Goal: Transaction & Acquisition: Purchase product/service

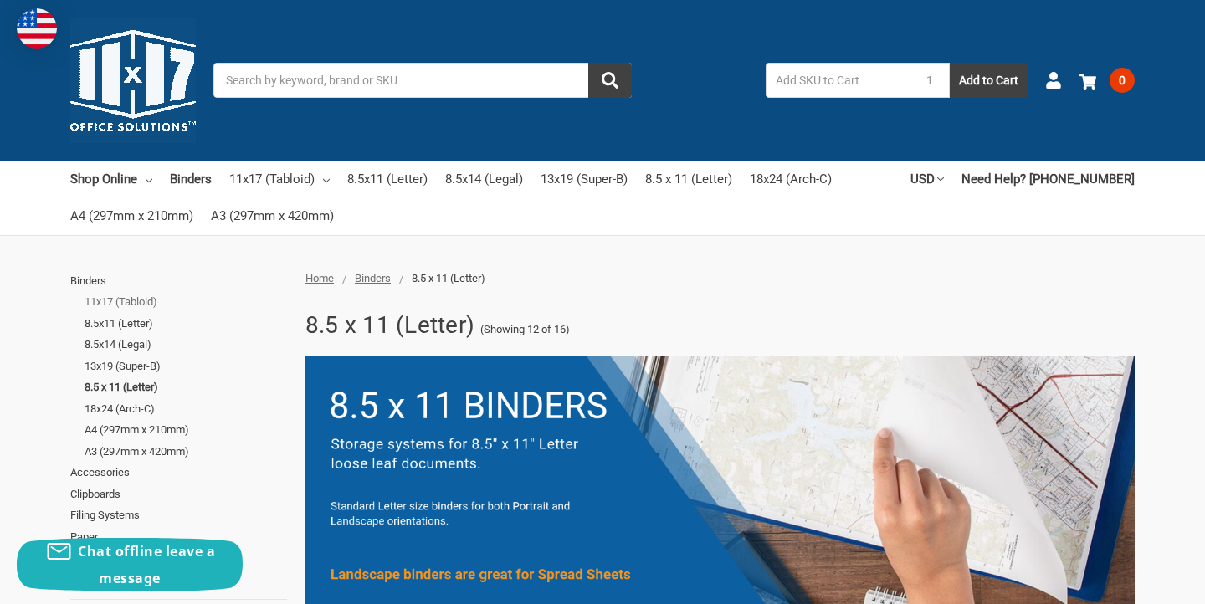
click at [146, 297] on link "11x17 (Tabloid)" at bounding box center [186, 302] width 203 height 22
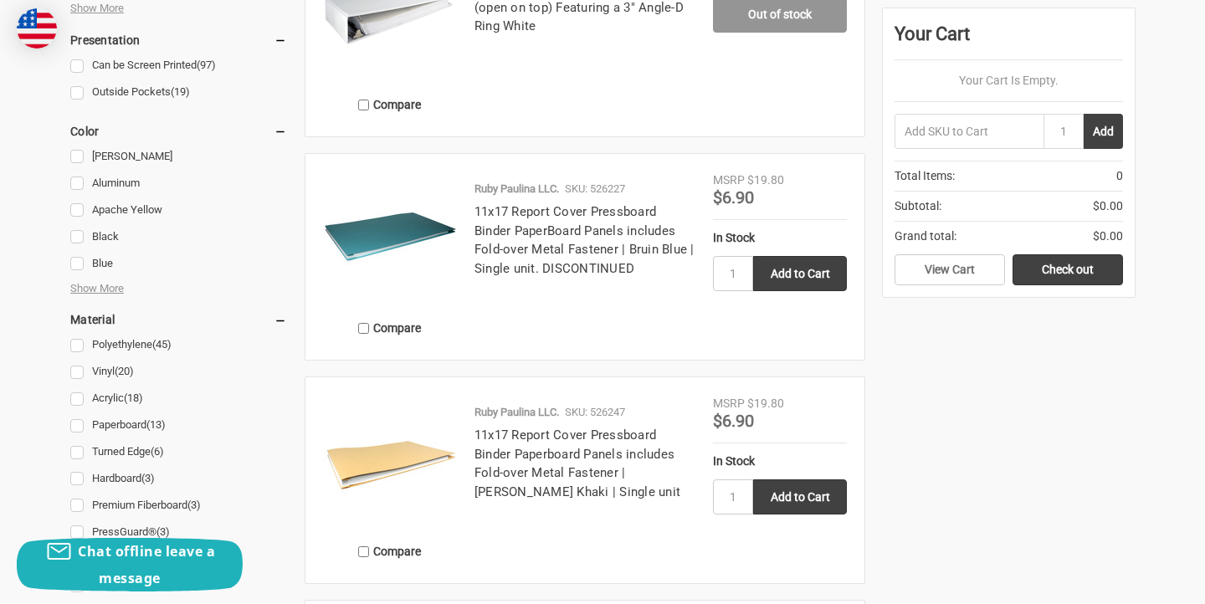
scroll to position [1553, 0]
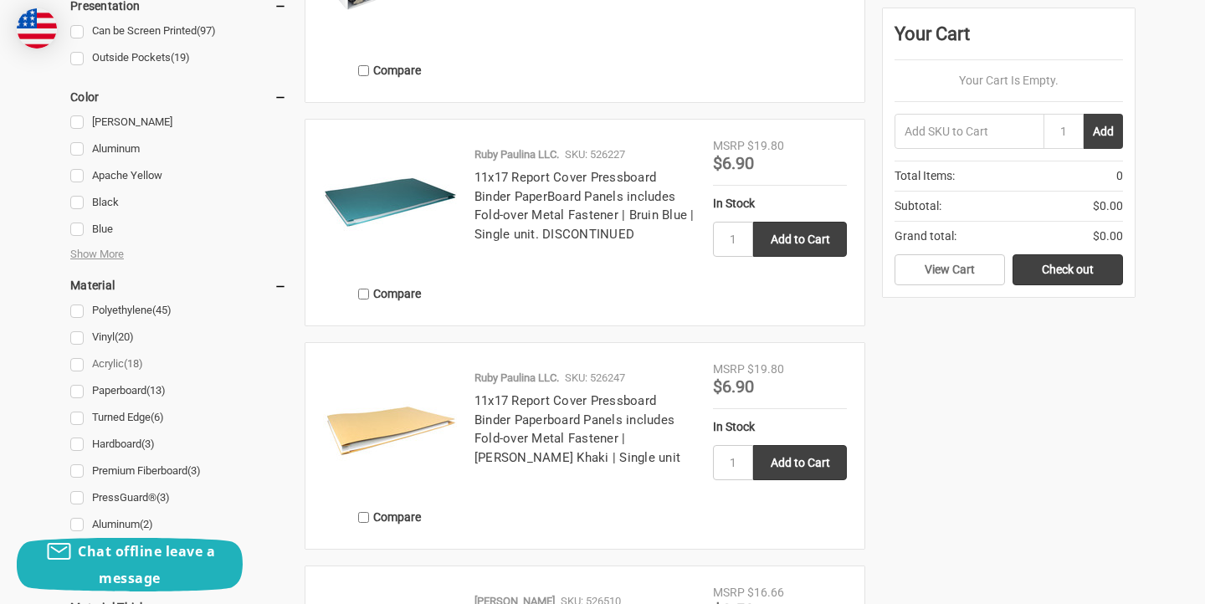
click at [122, 363] on link "Acrylic (18)" at bounding box center [178, 364] width 217 height 23
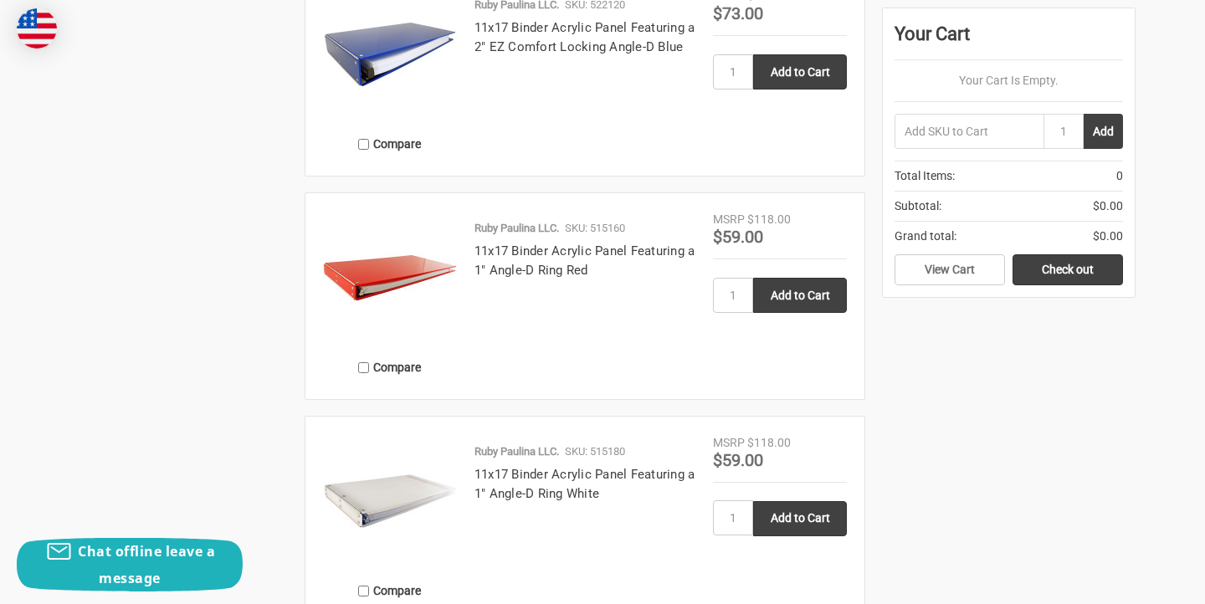
scroll to position [2604, 0]
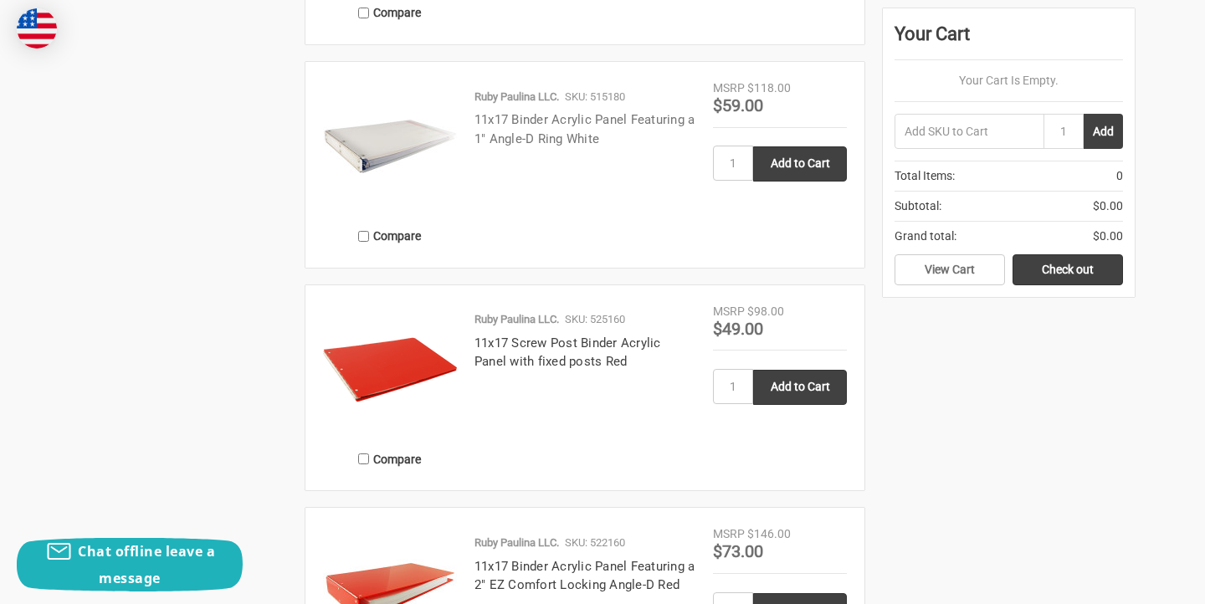
click at [497, 140] on link "11x17 Binder Acrylic Panel Featuring a 1" Angle-D Ring White" at bounding box center [585, 129] width 221 height 34
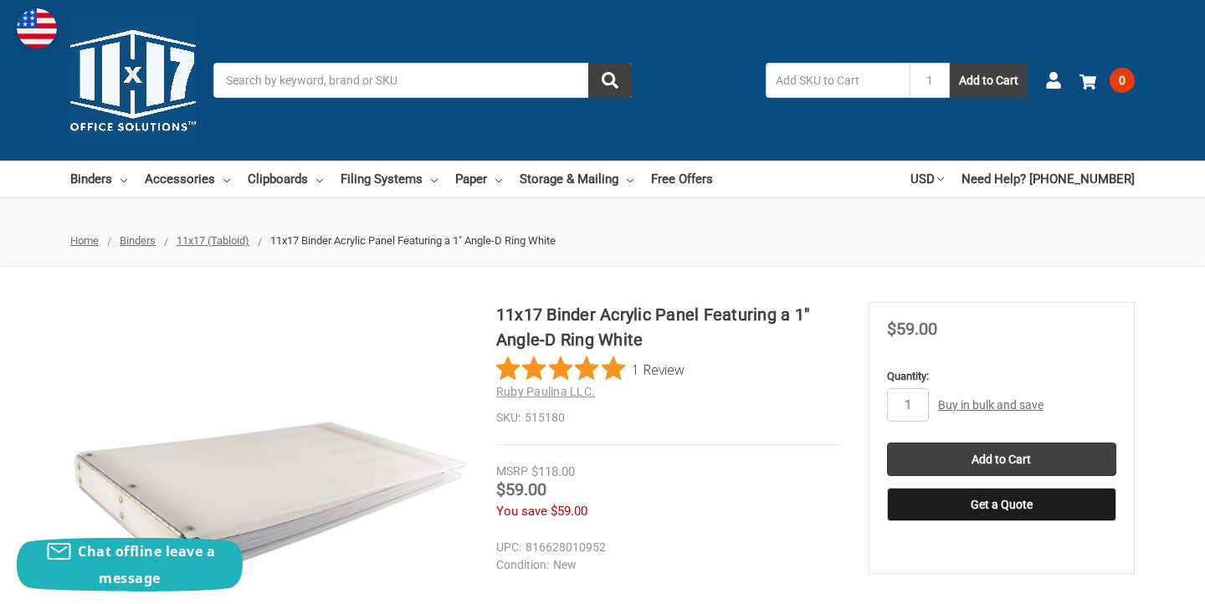
click at [314, 80] on input "Search" at bounding box center [422, 80] width 419 height 35
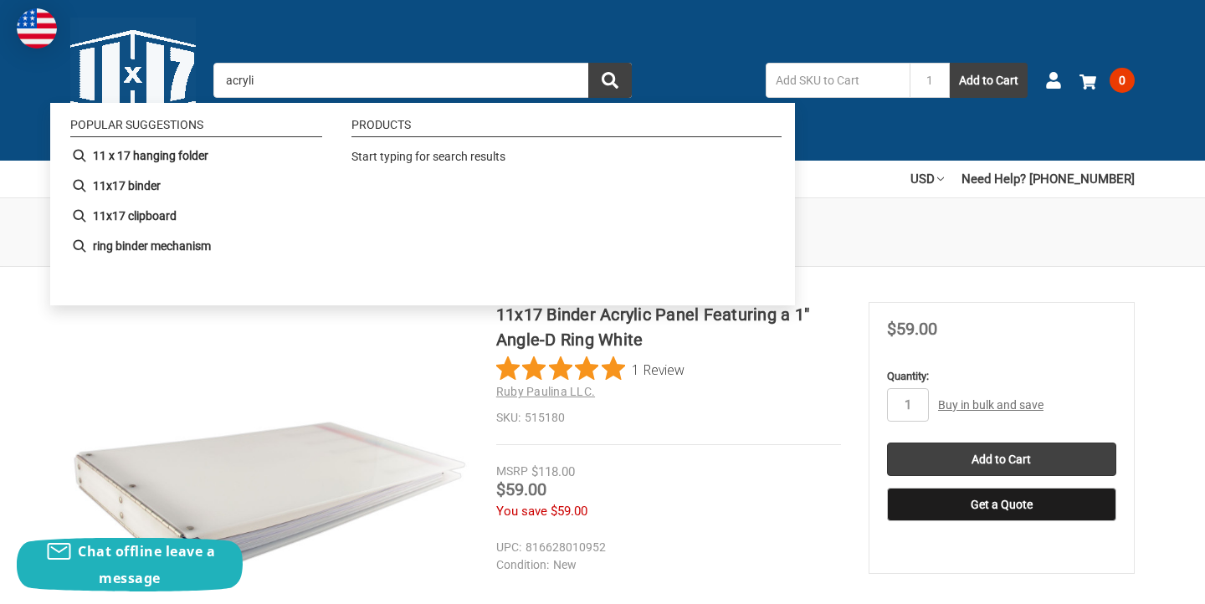
type input "acrylic"
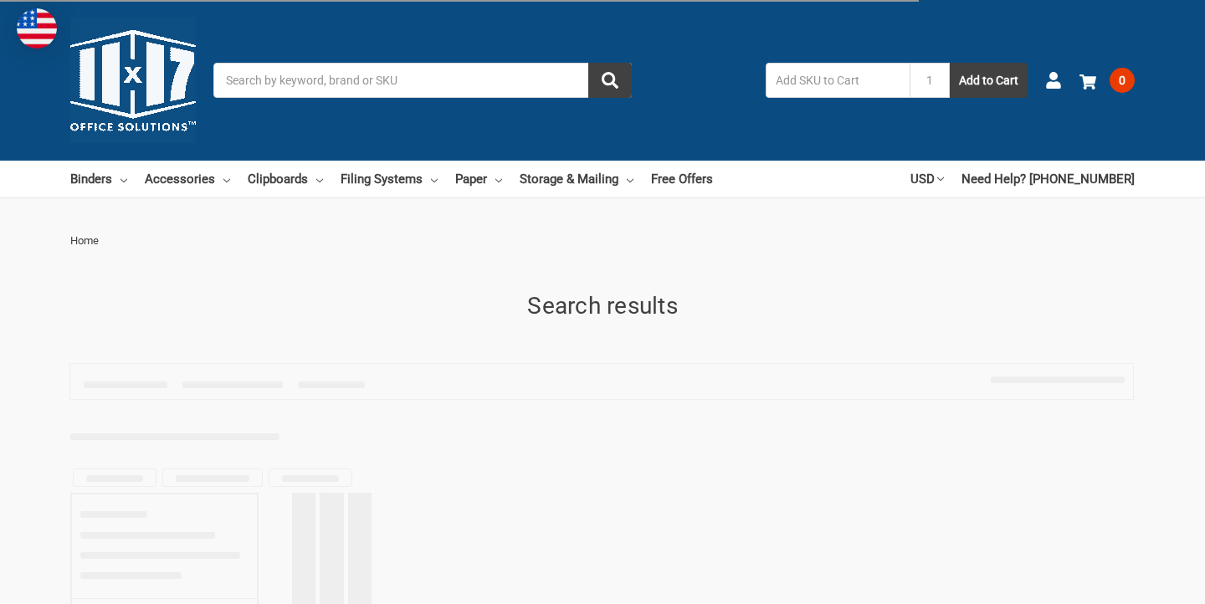
type input "acrylic"
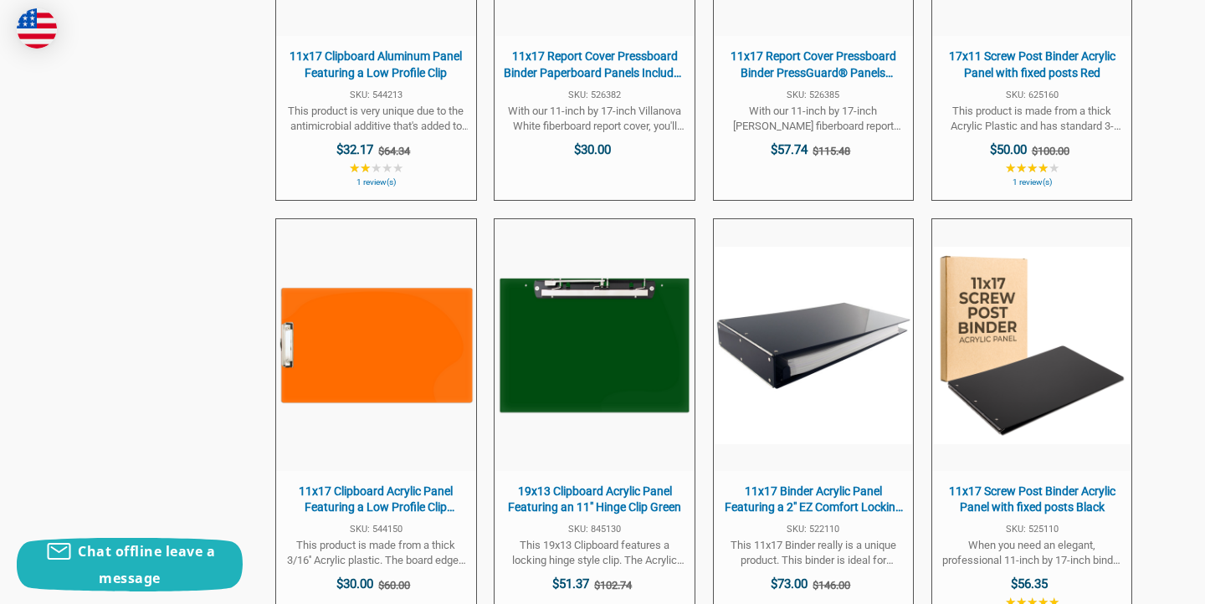
scroll to position [2556, 0]
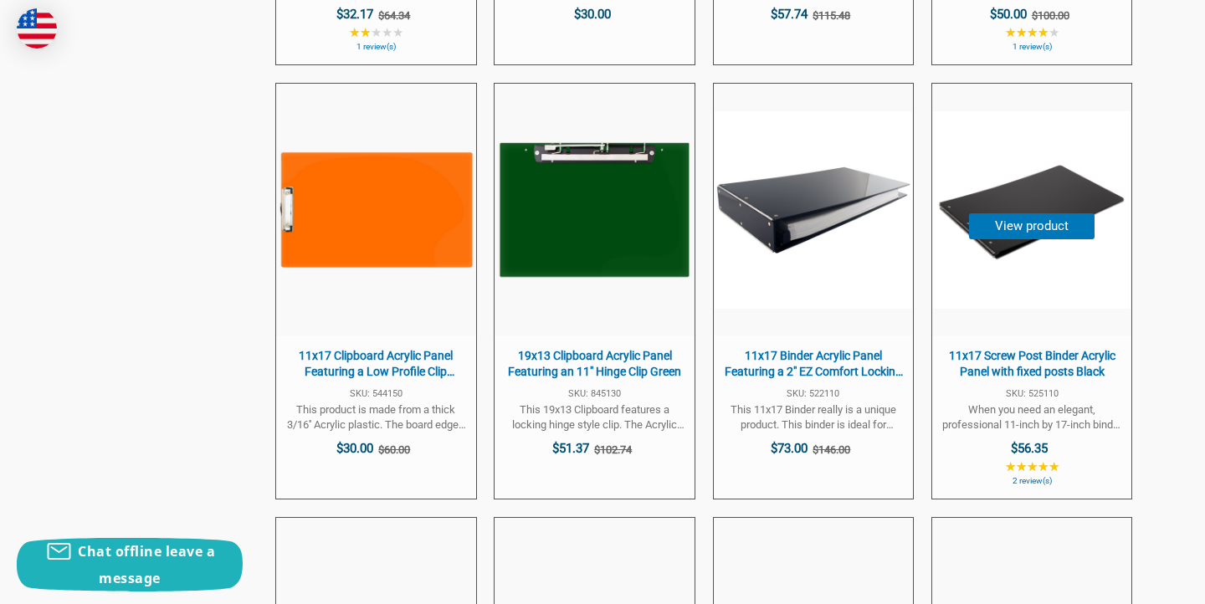
click at [1056, 227] on button "View product" at bounding box center [1032, 226] width 126 height 26
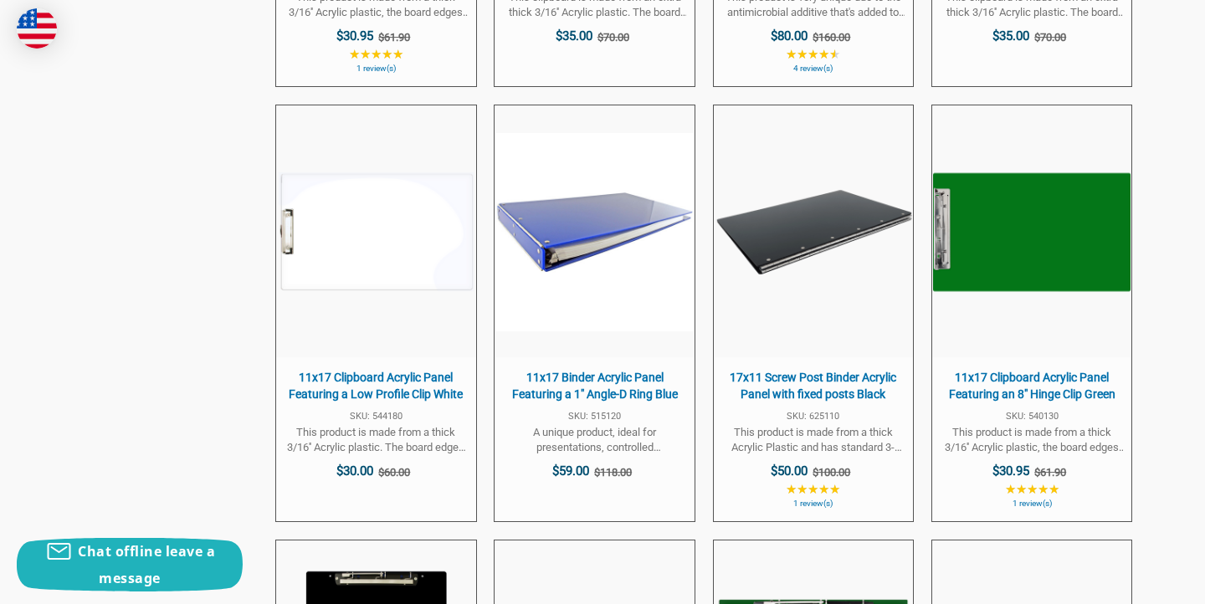
scroll to position [3870, 0]
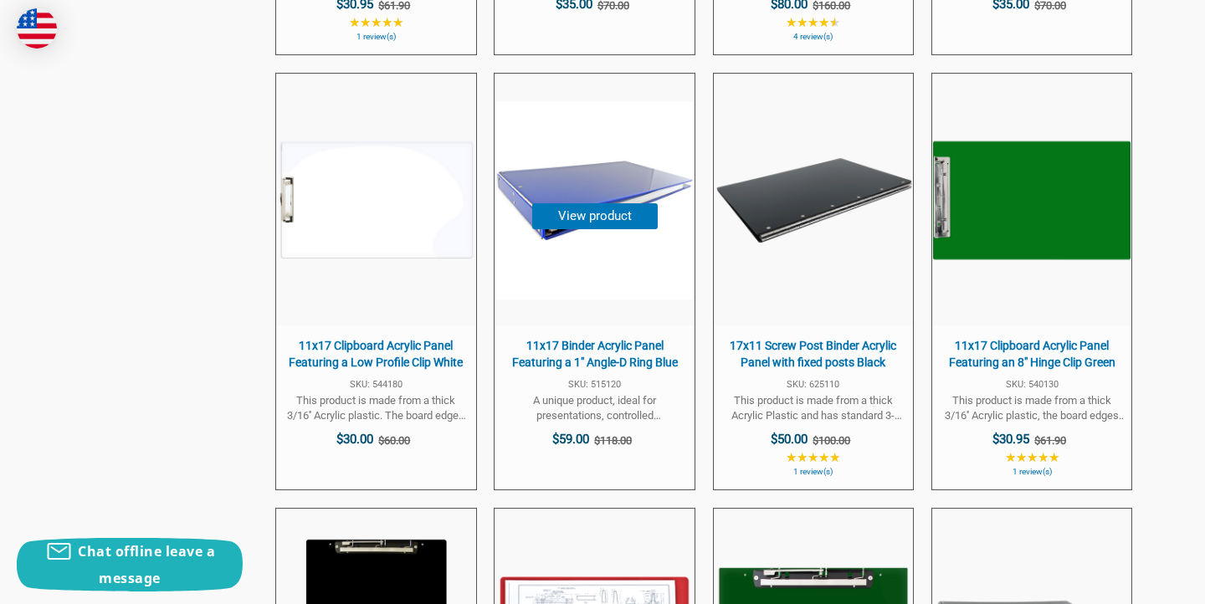
click at [624, 357] on span "11x17 Binder Acrylic Panel Featuring a 1" Angle-D Ring Blue" at bounding box center [594, 354] width 182 height 33
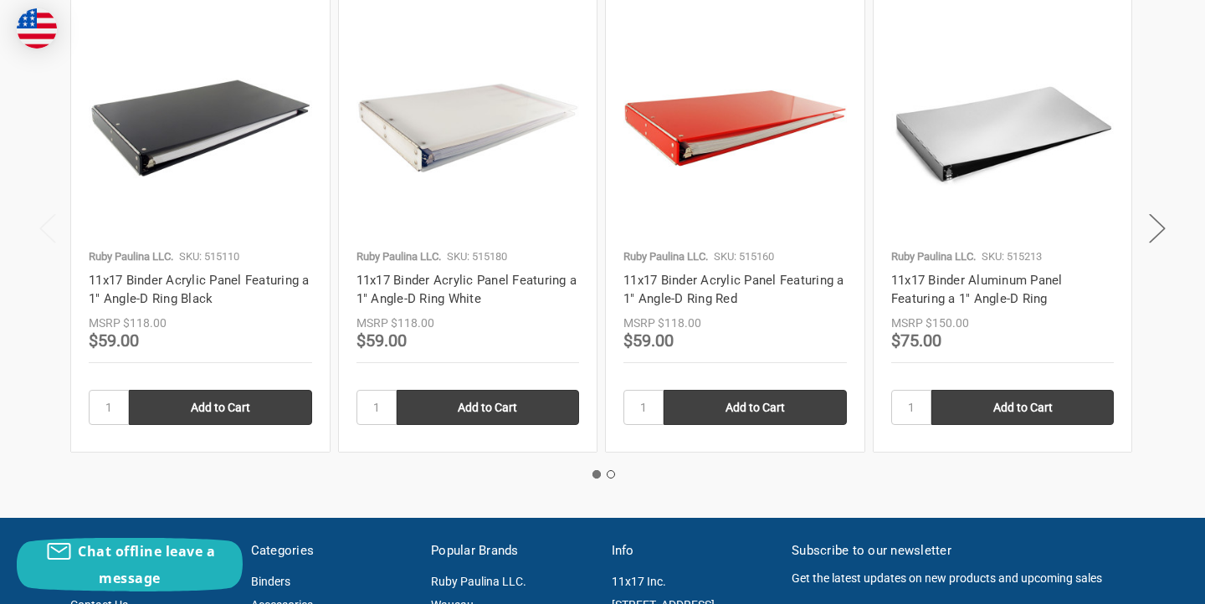
scroll to position [1986, 0]
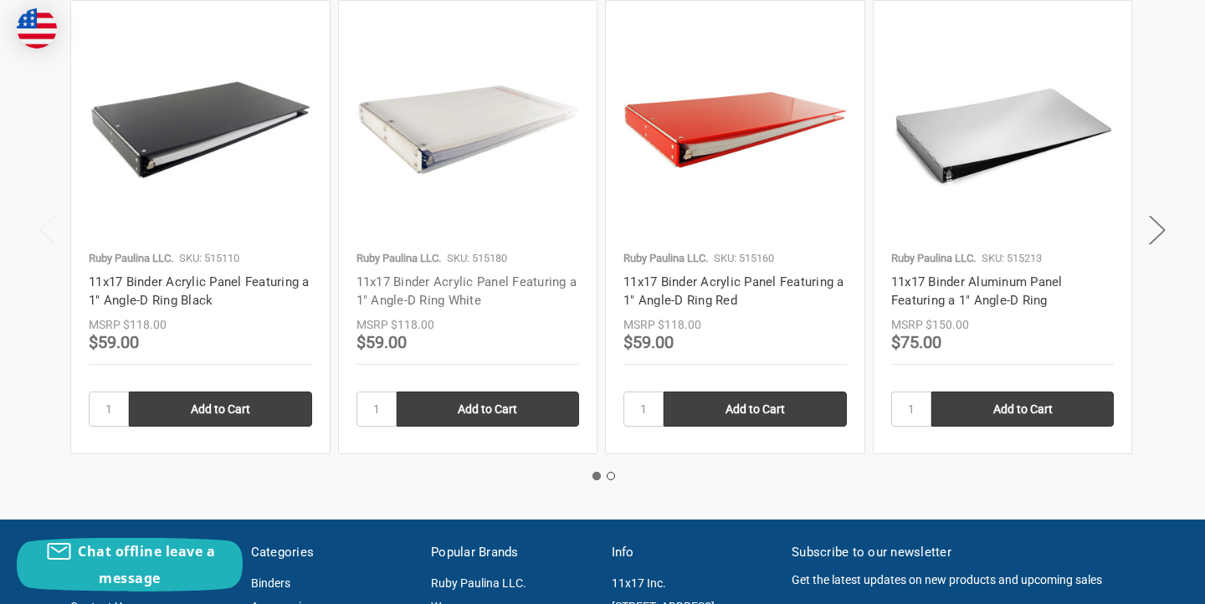
click at [423, 283] on link "11x17 Binder Acrylic Panel Featuring a 1" Angle-D Ring White" at bounding box center [467, 292] width 221 height 34
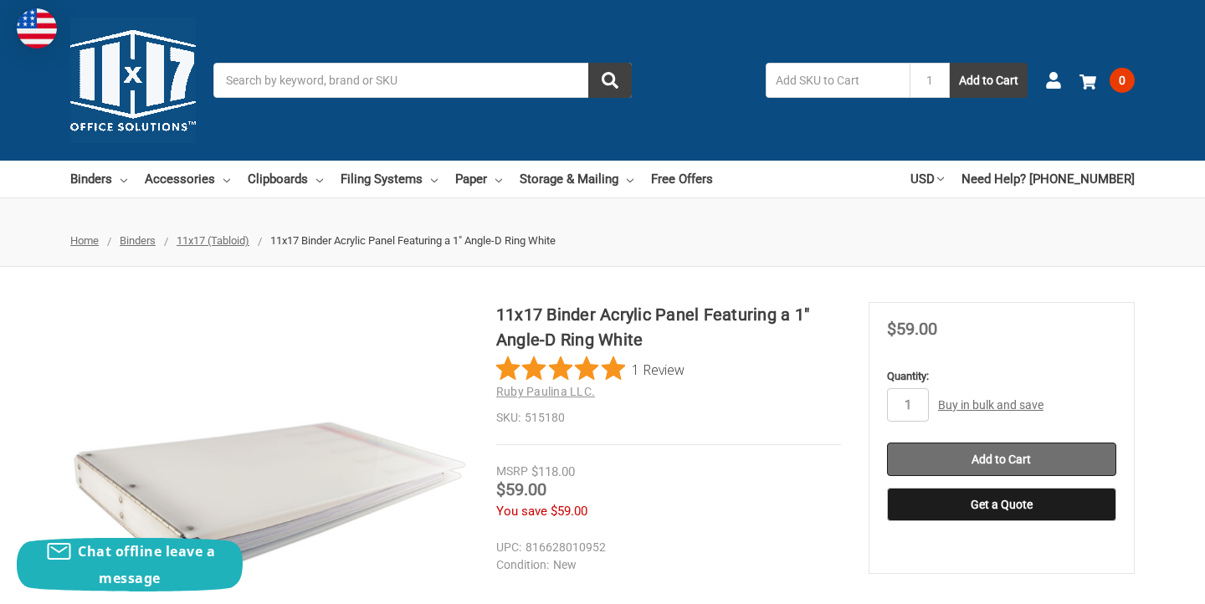
click at [958, 467] on input "Add to Cart" at bounding box center [1001, 459] width 229 height 33
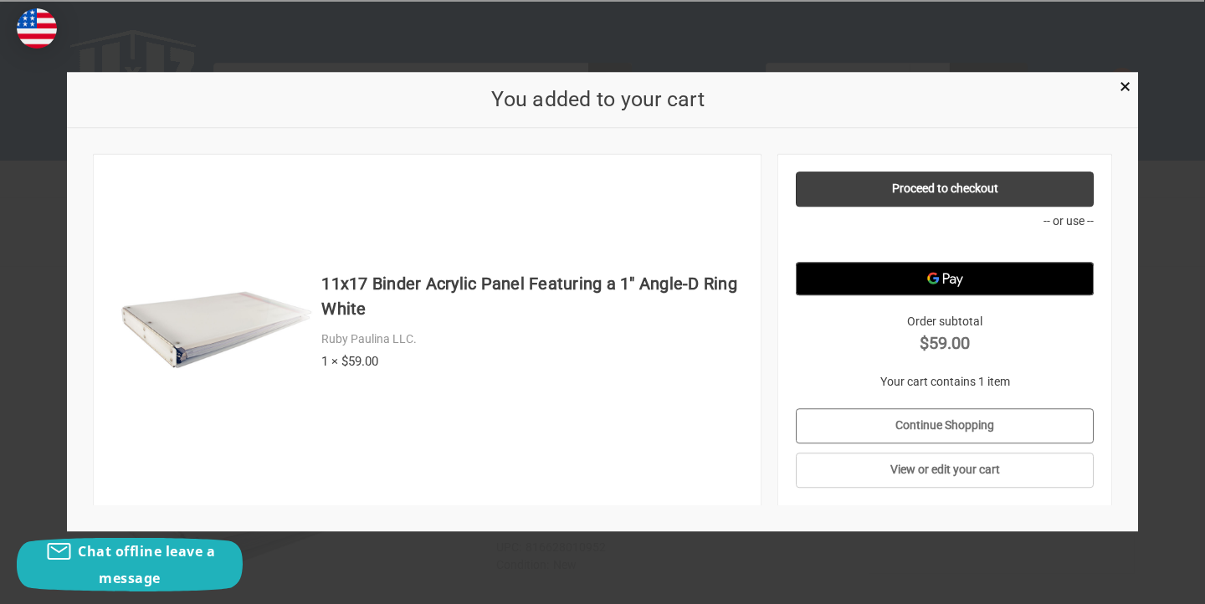
click at [929, 415] on link "Continue Shopping" at bounding box center [945, 426] width 299 height 35
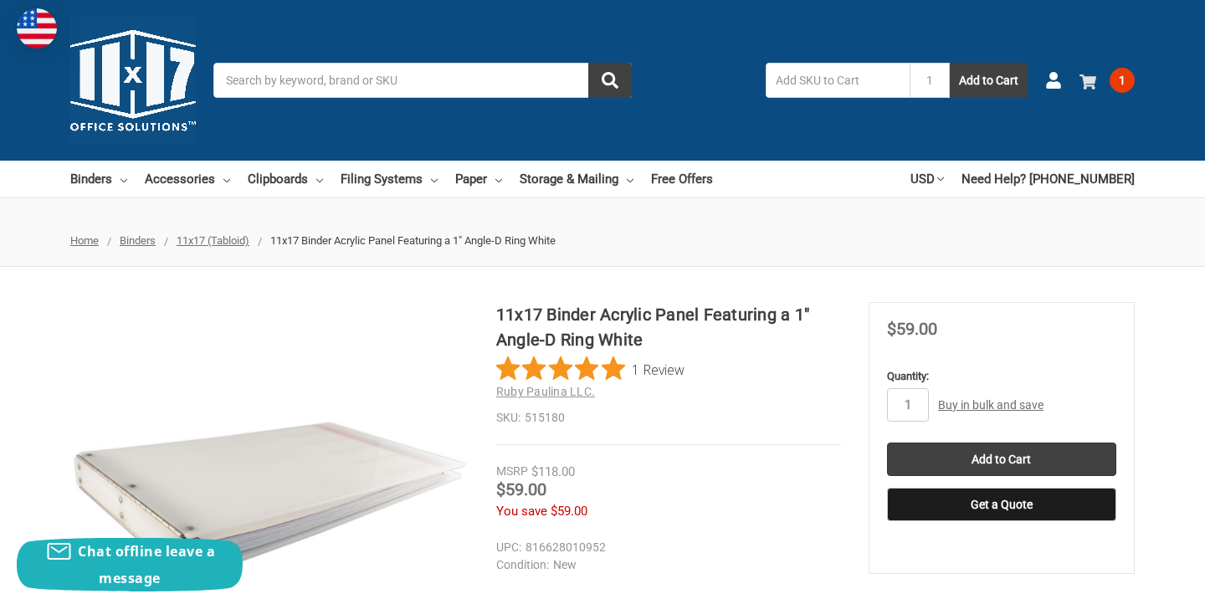
click at [1128, 84] on span "1" at bounding box center [1122, 80] width 25 height 25
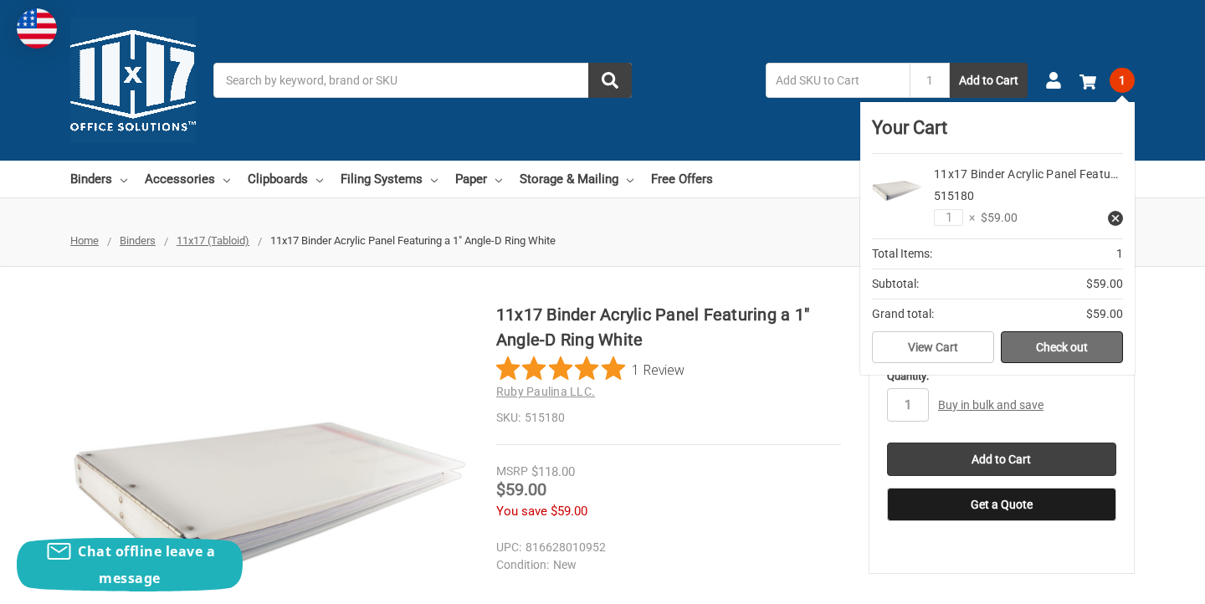
click at [1067, 350] on link "Check out" at bounding box center [1062, 348] width 122 height 32
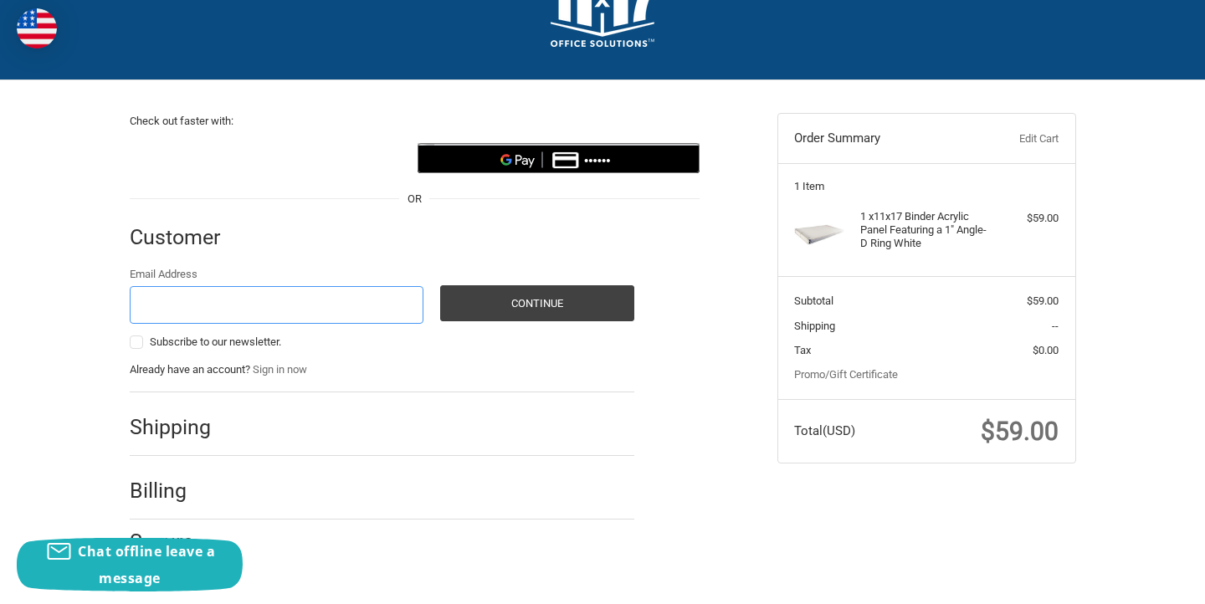
scroll to position [80, 0]
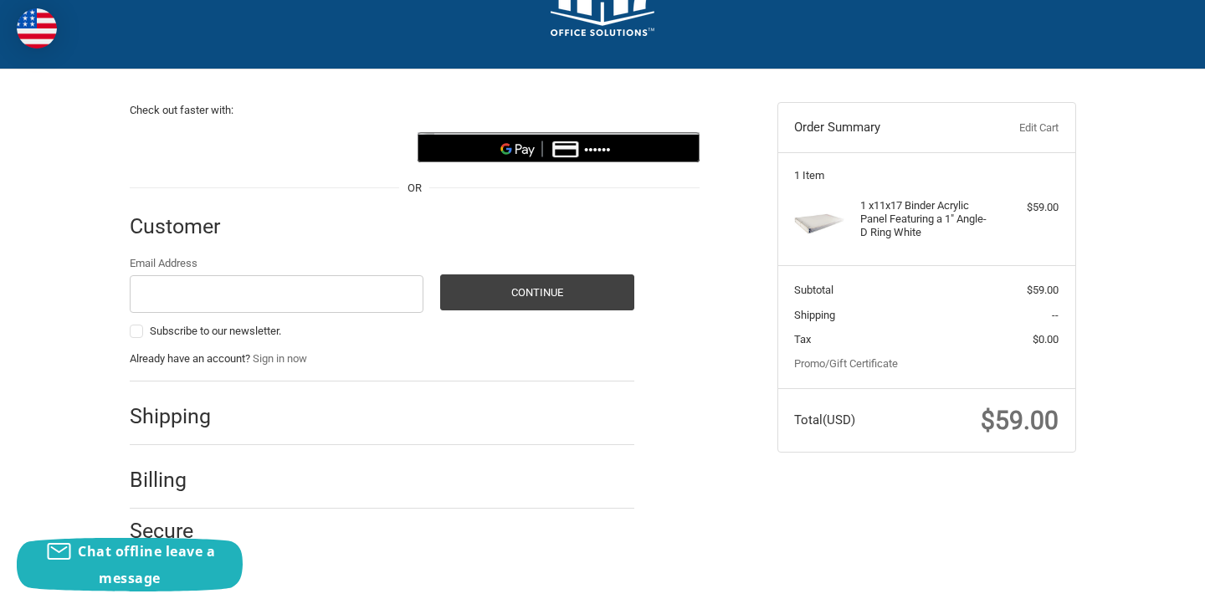
click at [179, 413] on h2 "Shipping" at bounding box center [179, 417] width 98 height 26
click at [285, 308] on input "Email Address" at bounding box center [277, 294] width 295 height 38
type input "[EMAIL_ADDRESS][DOMAIN_NAME]"
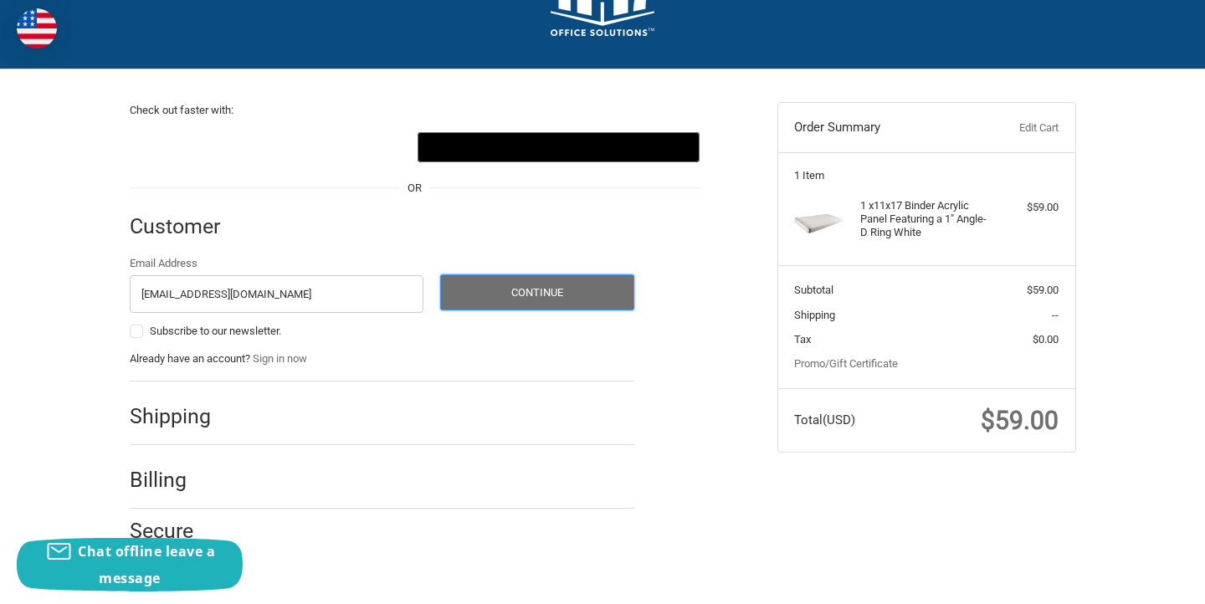
click at [525, 293] on button "Continue" at bounding box center [537, 293] width 194 height 36
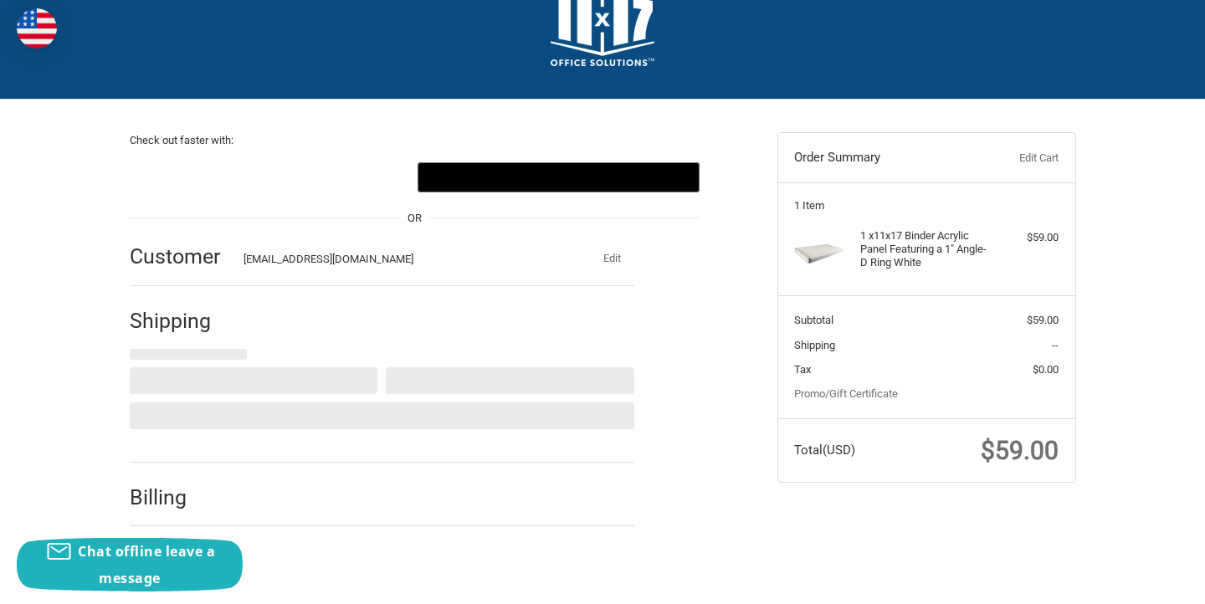
scroll to position [0, 0]
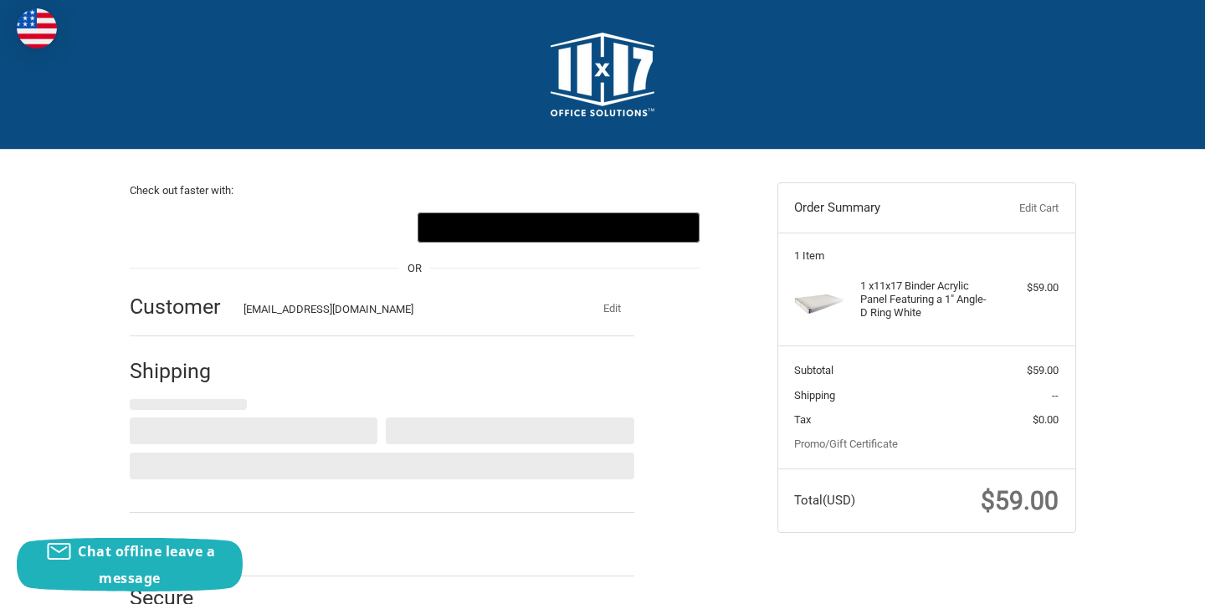
select select "US"
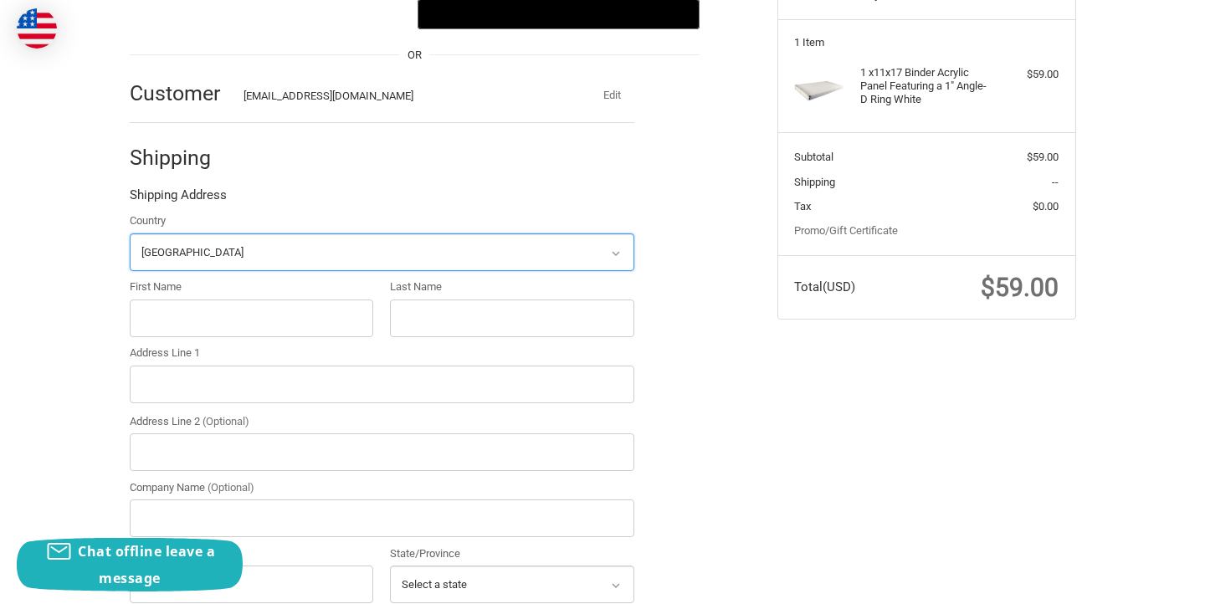
scroll to position [215, 0]
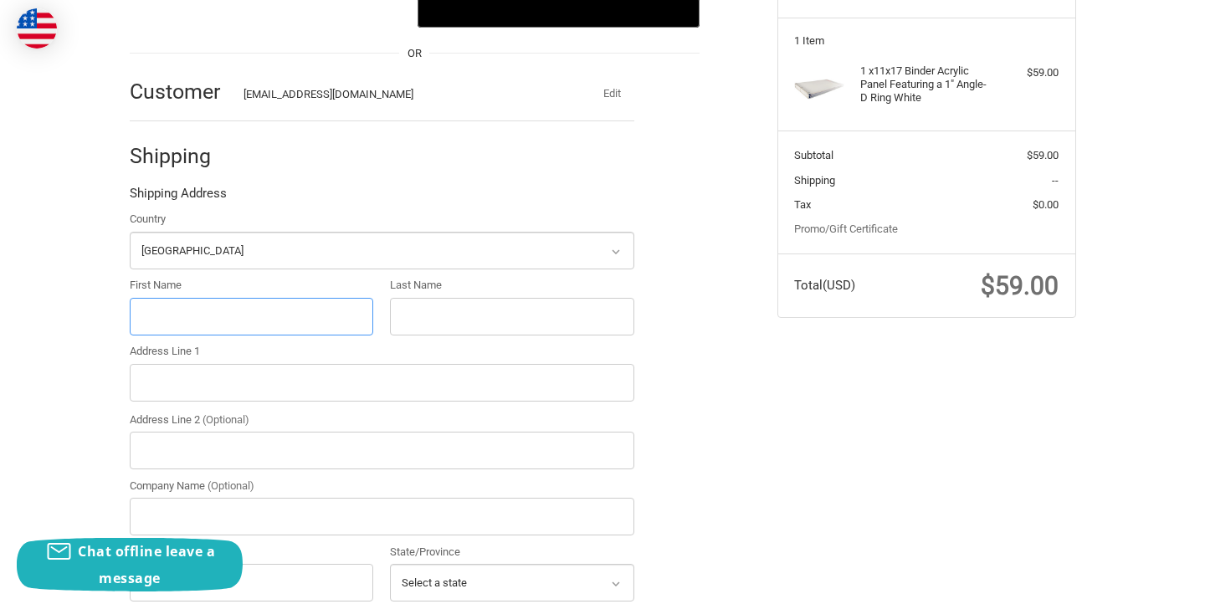
click at [270, 311] on input "First Name" at bounding box center [252, 317] width 244 height 38
type input "Karissa"
click at [456, 319] on input "Last Name" at bounding box center [512, 317] width 244 height 38
type input "Poon"
click at [419, 393] on input "Address Line 1" at bounding box center [382, 383] width 505 height 38
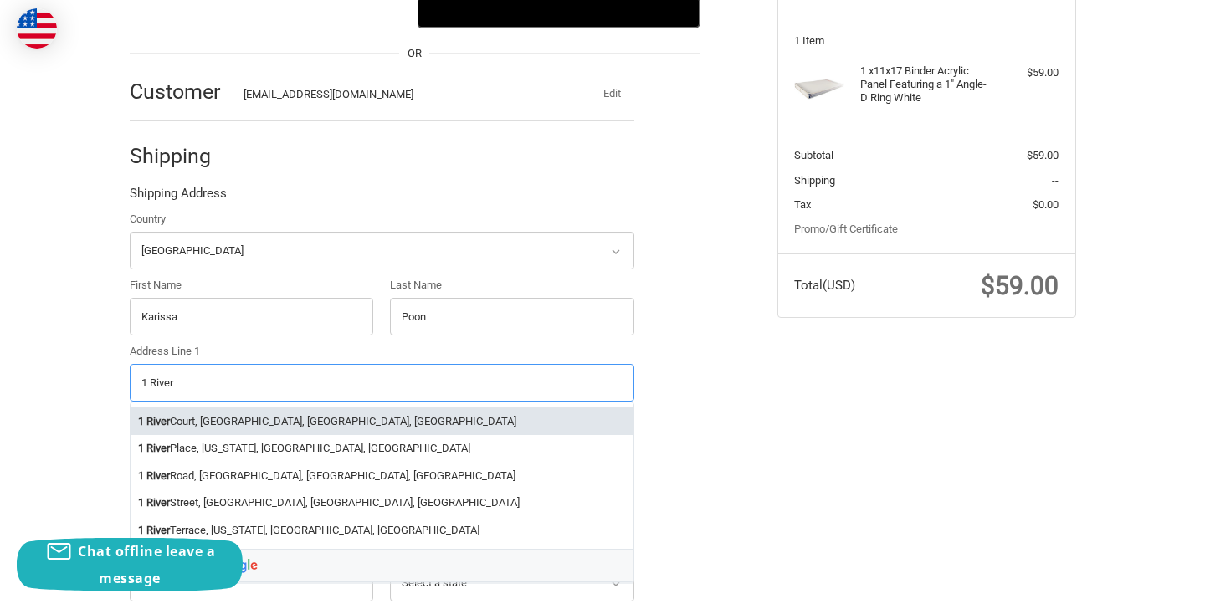
click at [412, 424] on li "[STREET_ADDRESS]" at bounding box center [382, 422] width 503 height 28
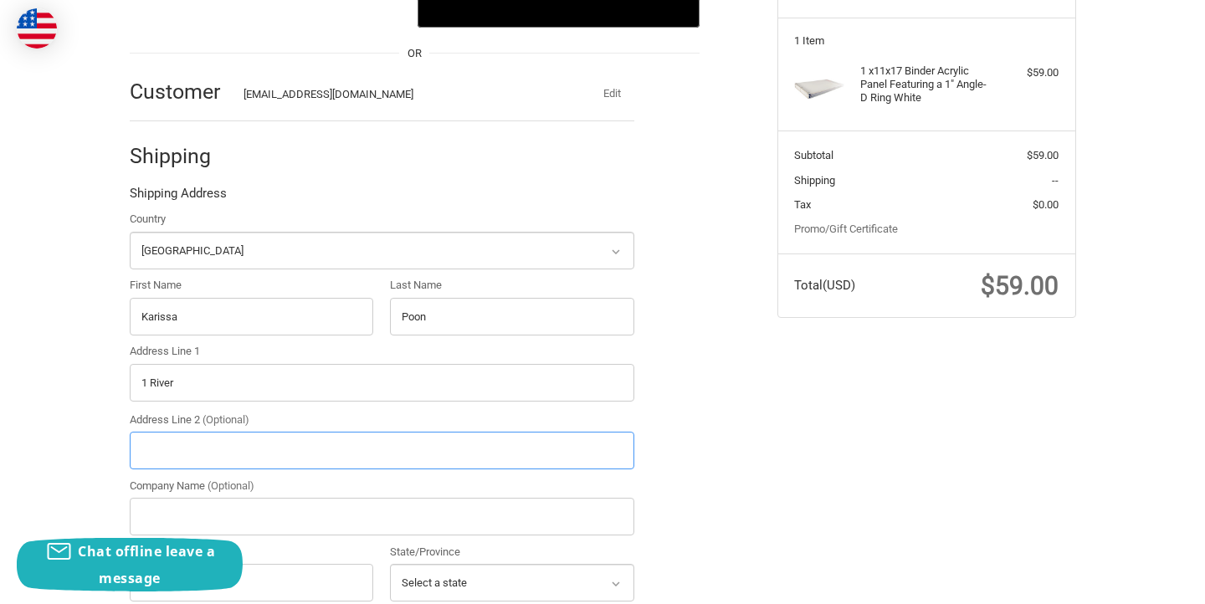
type input "[STREET_ADDRESS]"
type input "[GEOGRAPHIC_DATA]"
type input "07310"
select select "NJ"
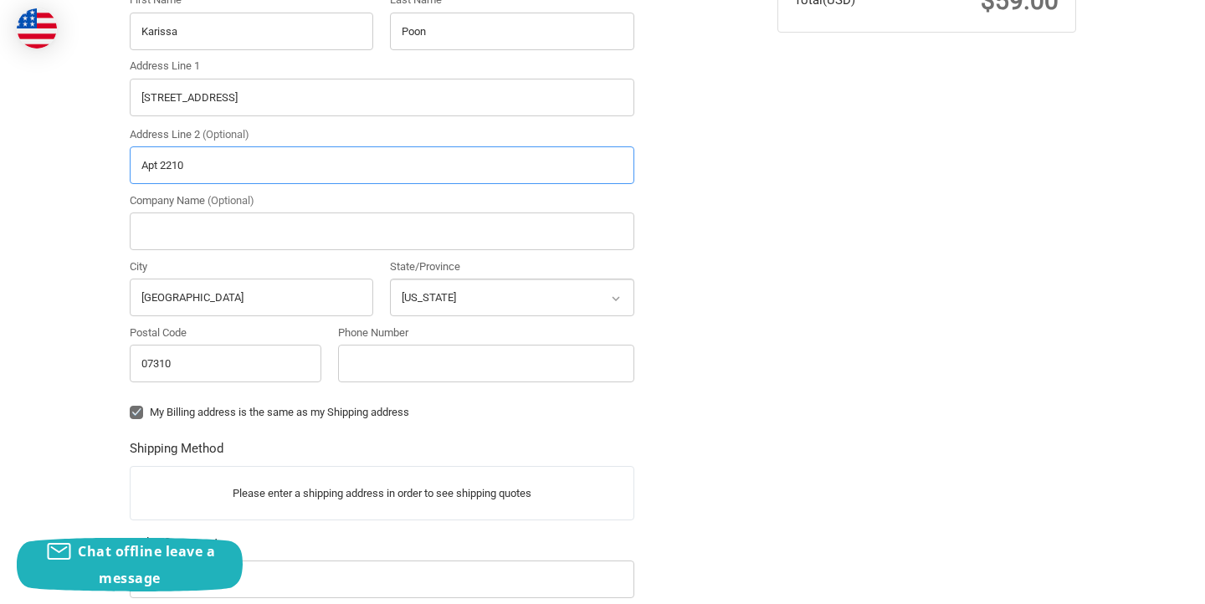
scroll to position [572, 0]
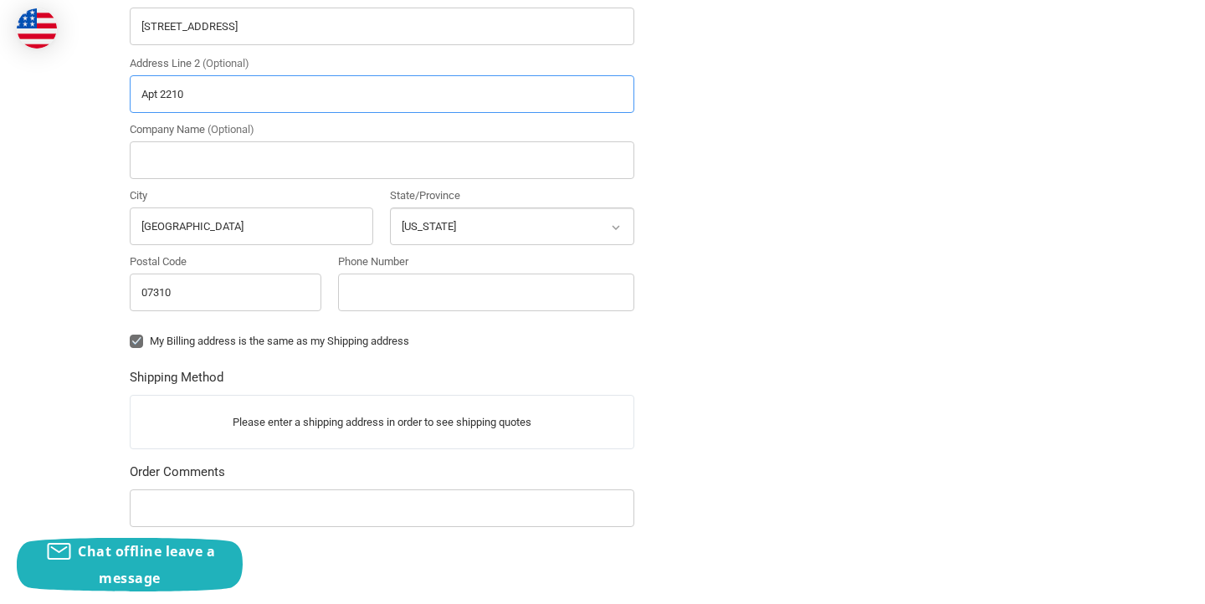
type input "Apt 2210"
click at [383, 298] on input "Phone Number" at bounding box center [486, 293] width 296 height 38
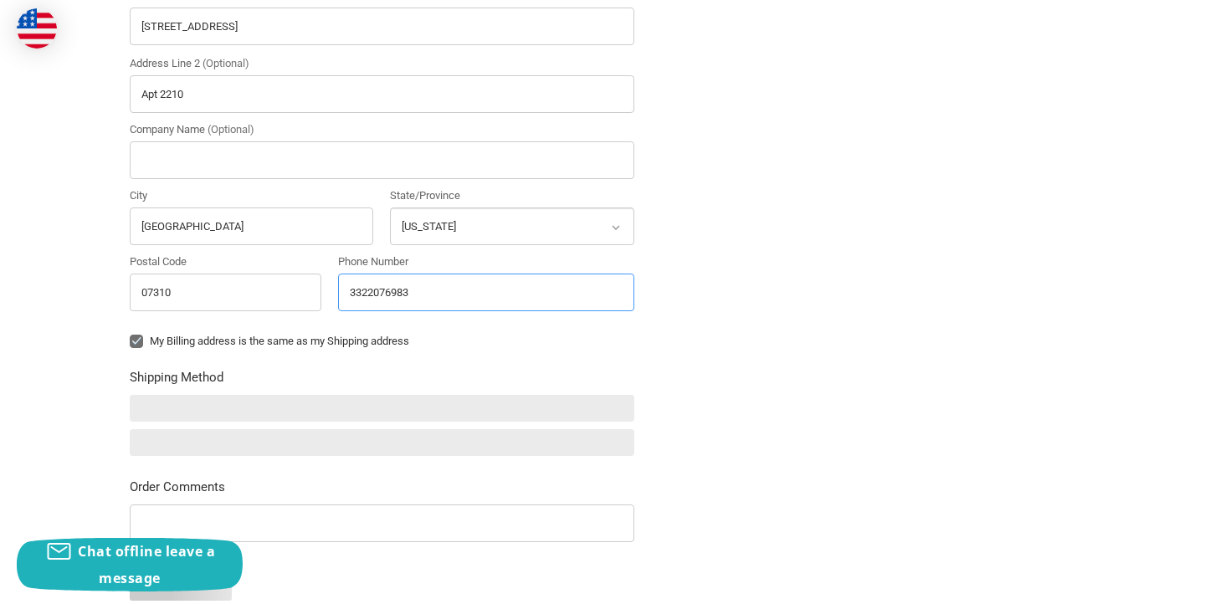
type input "3322076983"
click at [765, 276] on div "Check out faster with: @import url(//[DOMAIN_NAME][URL]) •••••• OR Customer [EM…" at bounding box center [602, 171] width 1005 height 1187
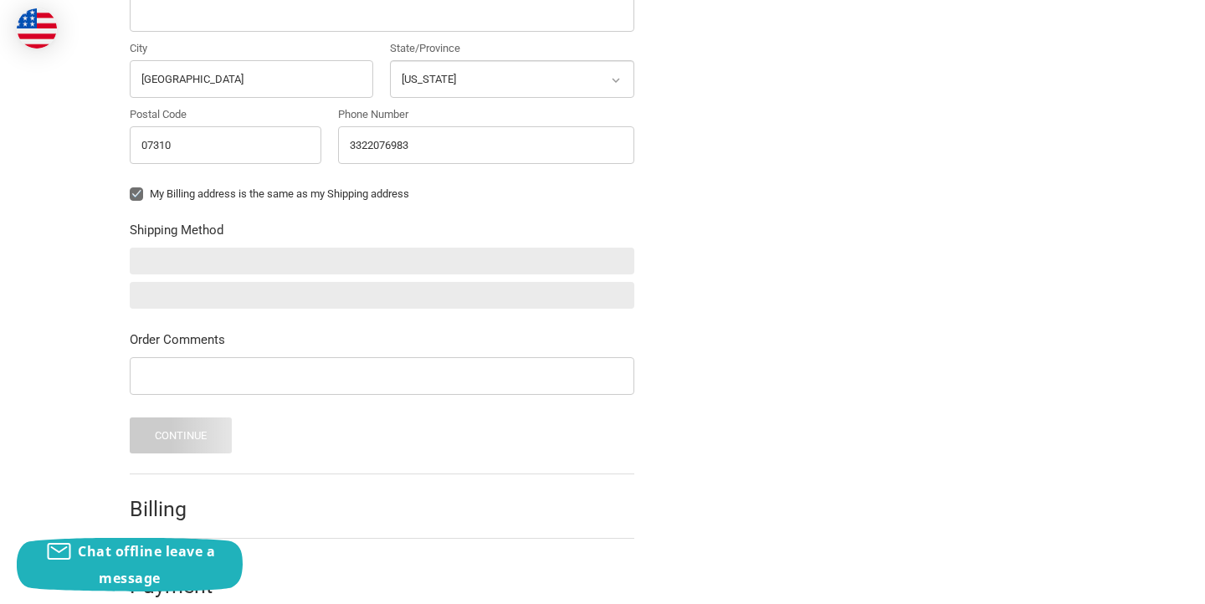
scroll to position [722, 0]
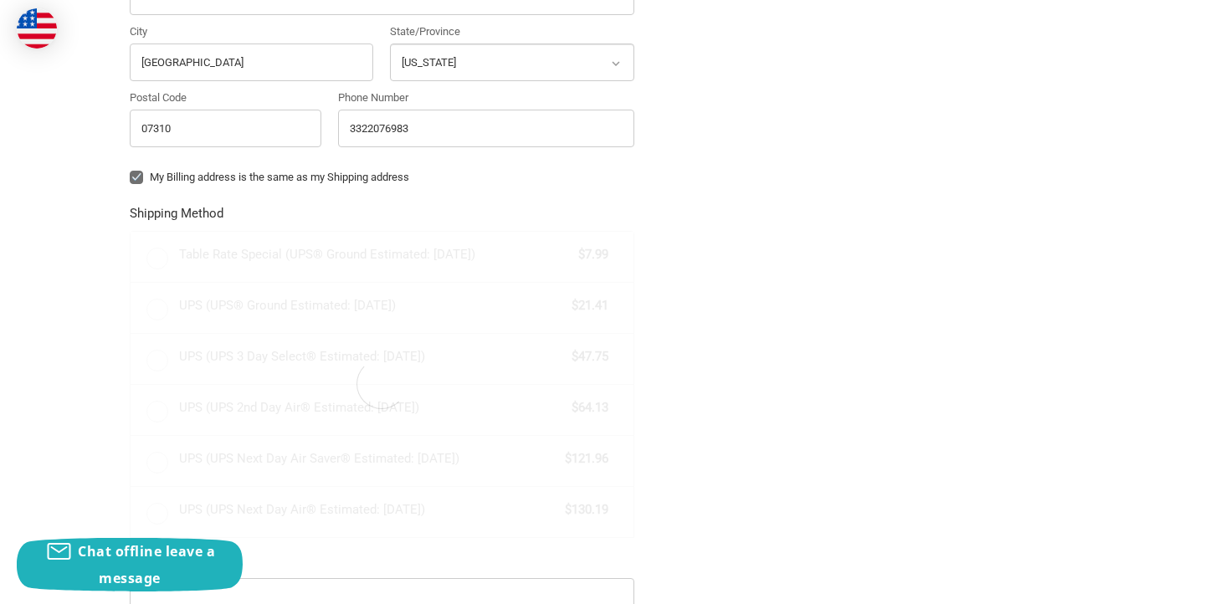
radio input "true"
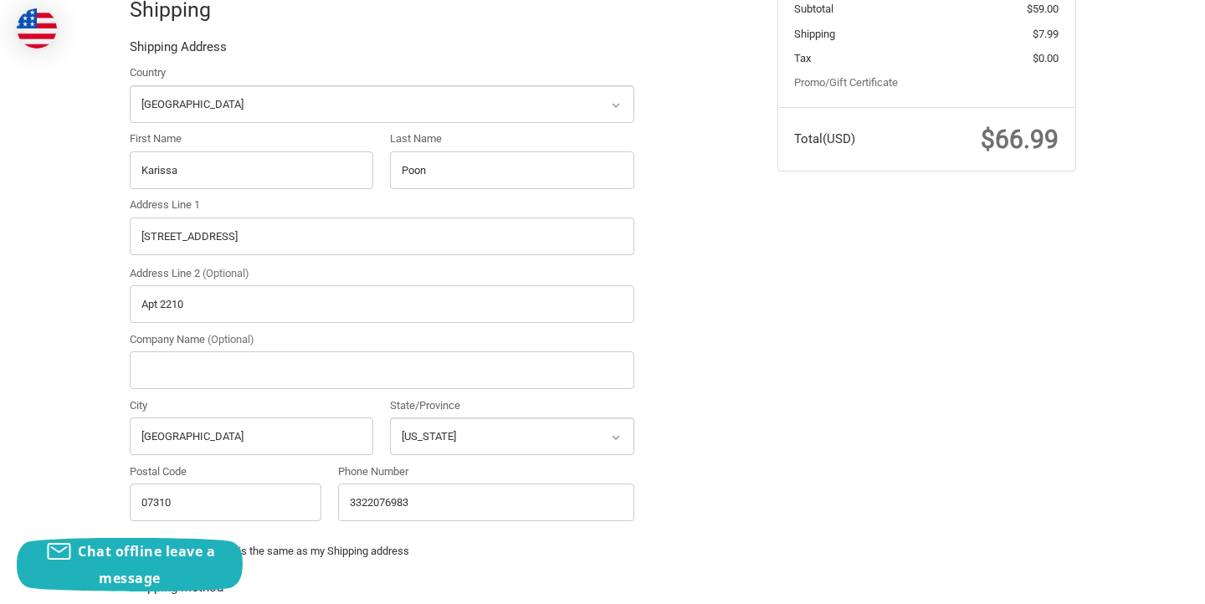
scroll to position [117, 0]
